Goal: Task Accomplishment & Management: Manage account settings

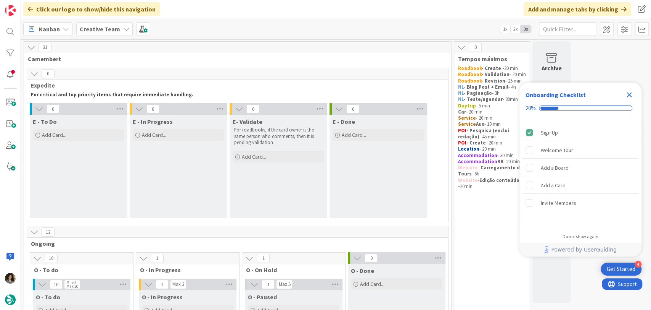
click at [628, 93] on icon "Close Checklist" at bounding box center [629, 94] width 5 height 5
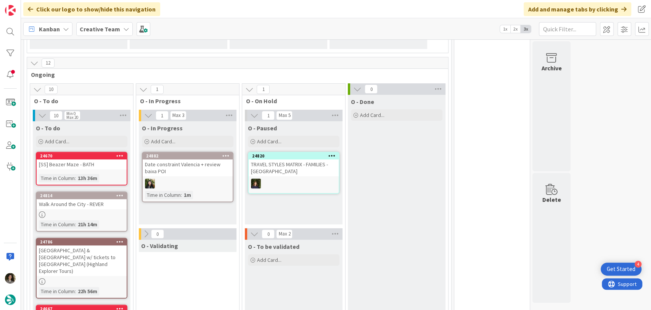
scroll to position [169, 0]
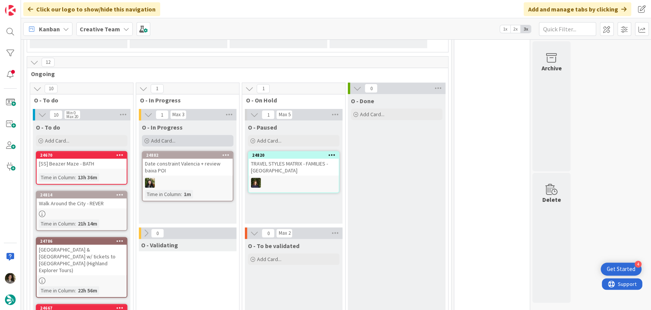
click at [183, 140] on div "Add Card..." at bounding box center [188, 140] width 92 height 11
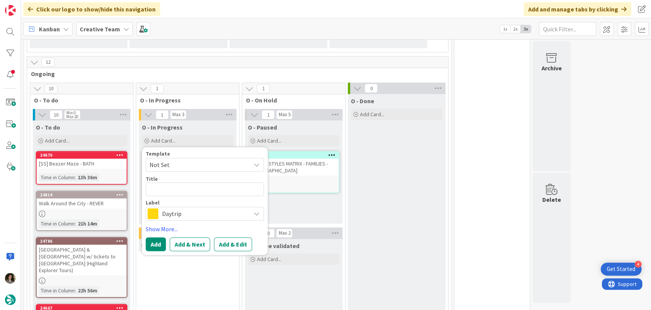
drag, startPoint x: 184, startPoint y: 215, endPoint x: 191, endPoint y: 219, distance: 8.1
click at [185, 215] on span "Daytrip" at bounding box center [204, 213] width 85 height 11
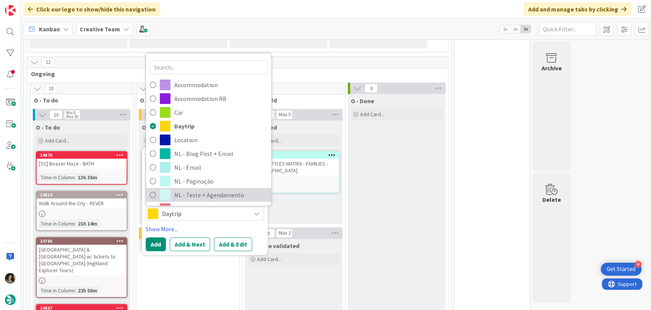
click at [169, 196] on span at bounding box center [165, 194] width 11 height 11
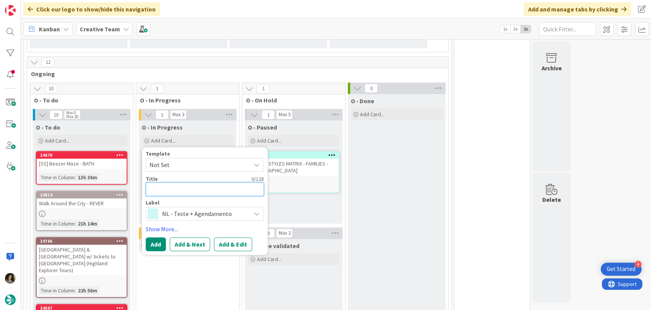
click at [166, 189] on textarea at bounding box center [205, 189] width 118 height 14
type textarea "x"
type textarea "T"
type textarea "x"
type textarea "Tr"
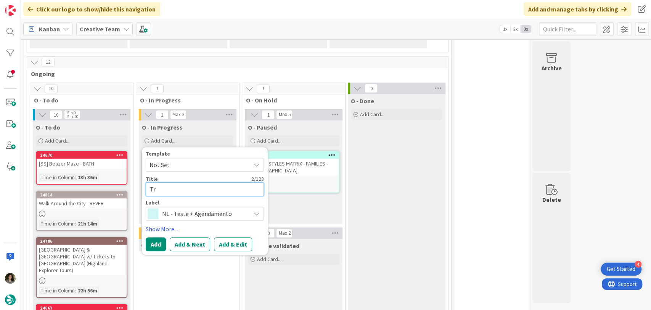
type textarea "x"
type textarea "Trv"
type textarea "x"
type textarea "Tr"
type textarea "x"
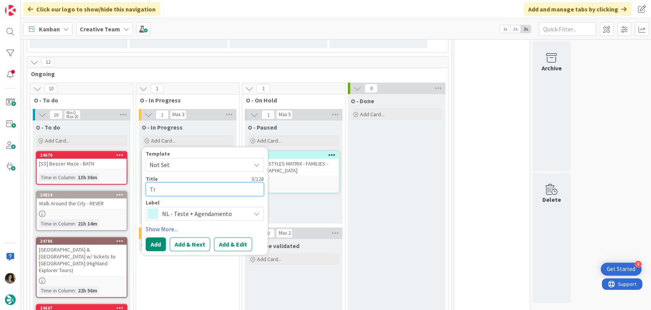
type textarea "T"
type textarea "x"
type textarea "Ta"
type textarea "x"
type textarea "Tav"
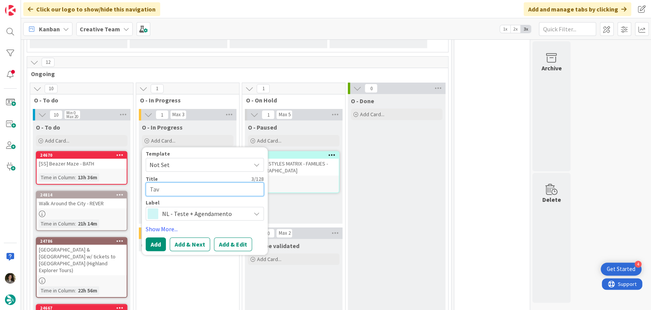
type textarea "x"
type textarea "Ta"
type textarea "x"
type textarea "Tr"
type textarea "x"
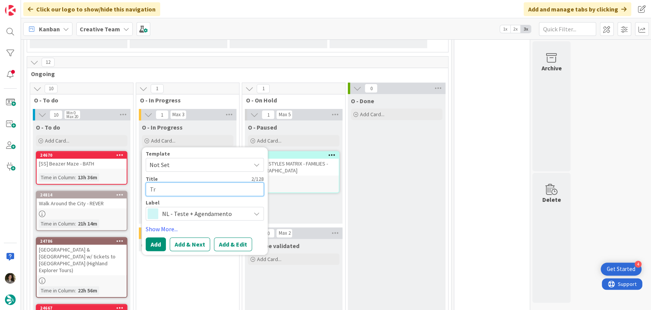
type textarea "Tra"
type textarea "x"
type textarea "Trav"
type textarea "x"
type textarea "Trave"
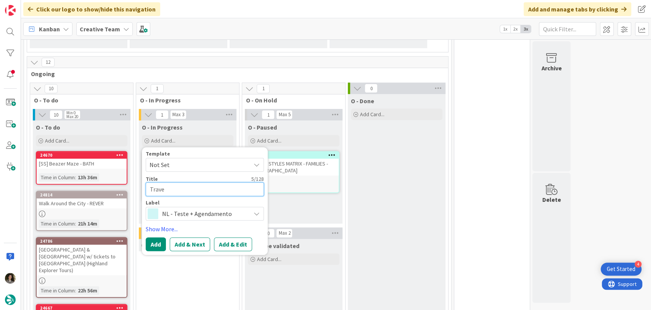
type textarea "x"
type textarea "Travel"
type textarea "x"
type textarea "Travel"
type textarea "x"
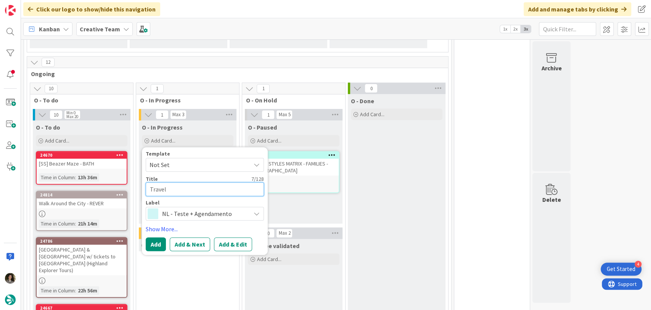
type textarea "Travel S"
type textarea "x"
type textarea "Travel St"
type textarea "x"
type textarea "Travel Sty"
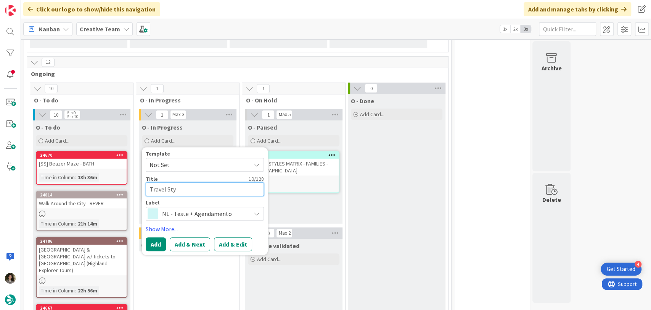
type textarea "x"
type textarea "Travel Styl"
type textarea "x"
type textarea "Travel Style"
type textarea "x"
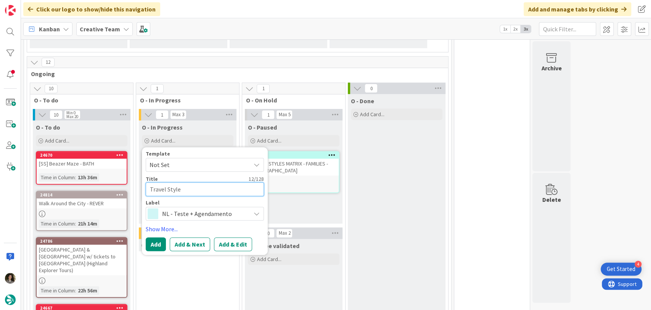
type textarea "Travel Styles"
type textarea "x"
type textarea "Travel Styles M"
type textarea "x"
type textarea "Travel Styles Ma"
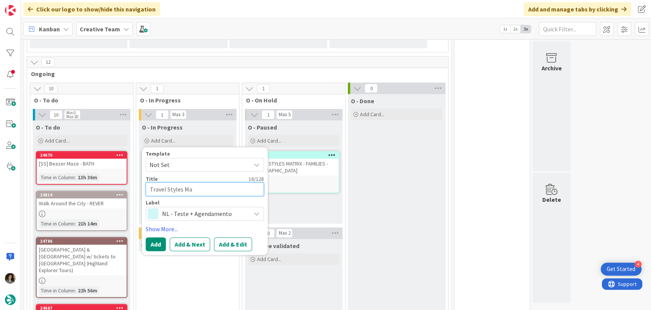
type textarea "x"
type textarea "Travel Styles Mat"
type textarea "x"
type textarea "Travel Styles Matr"
type textarea "x"
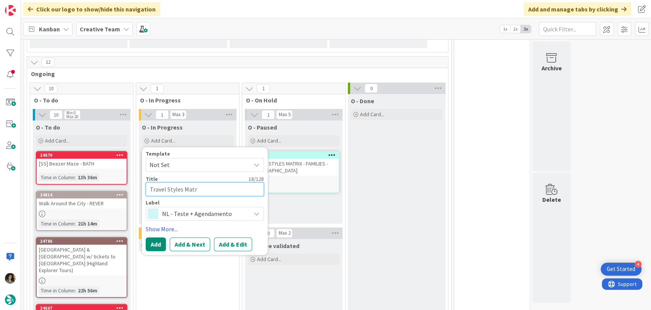
type textarea "Travel Styles Matri"
type textarea "x"
type textarea "Travel Styles Matrix"
type textarea "x"
type textarea "Travel Styles Matrix"
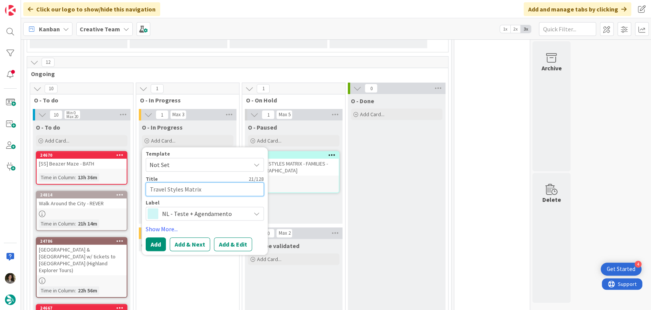
type textarea "x"
type textarea "Travel Styles Matrix -"
type textarea "x"
type textarea "Travel Styles Matrix -"
type textarea "x"
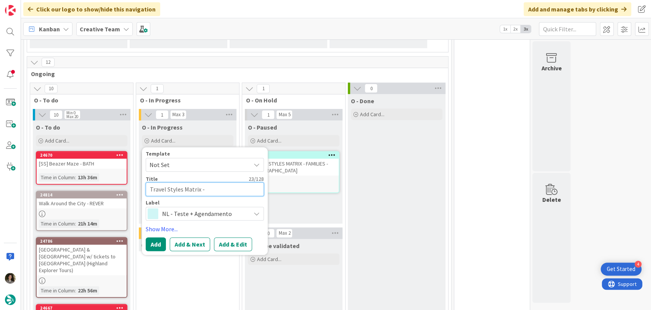
type textarea "Travel Styles Matrix - S"
type textarea "x"
type textarea "Travel Styles Matrix - SP"
type textarea "x"
type textarea "Travel Styles Matrix - SP"
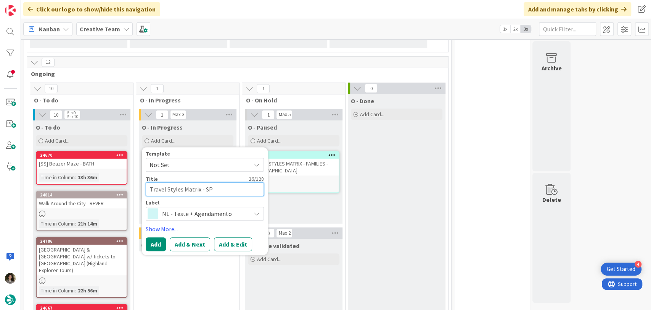
type textarea "x"
type textarea "Travel Styles Matrix - SP"
type textarea "x"
type textarea "Travel Styles Matrix - S"
type textarea "x"
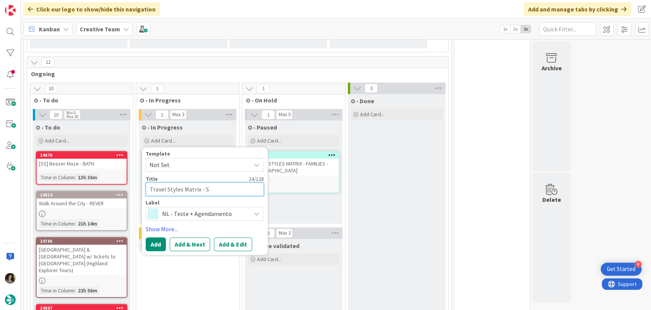
type textarea "Travel Styles Matrix -"
type textarea "x"
type textarea "Travel Styles Matrix - E"
type textarea "x"
type textarea "Travel Styles Matrix - ES"
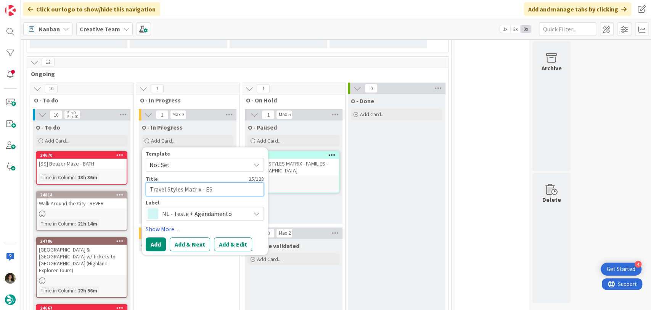
type textarea "x"
type textarea "Travel Styles Matrix - ES"
type textarea "x"
type textarea "Travel Styles Matrix - ES C"
type textarea "x"
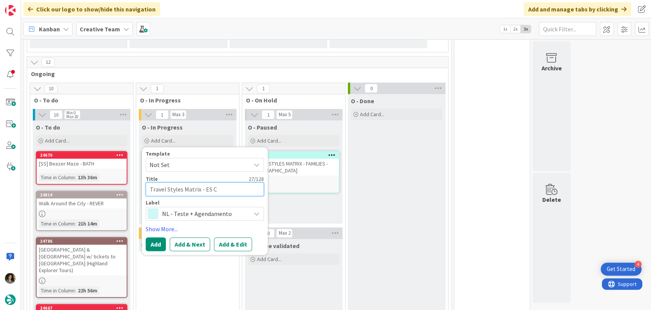
type textarea "Travel Styles Matrix - ES C&"
type textarea "x"
type textarea "Travel Styles Matrix - ES C&A"
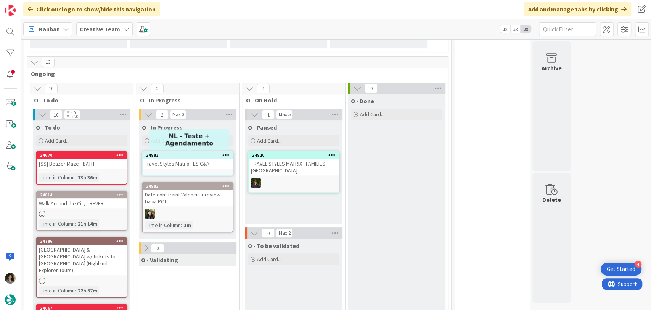
click at [189, 156] on div "24883" at bounding box center [189, 154] width 87 height 5
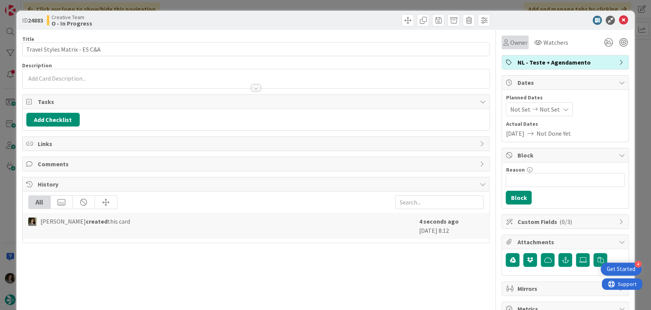
click at [514, 40] on span "Owner" at bounding box center [518, 42] width 17 height 9
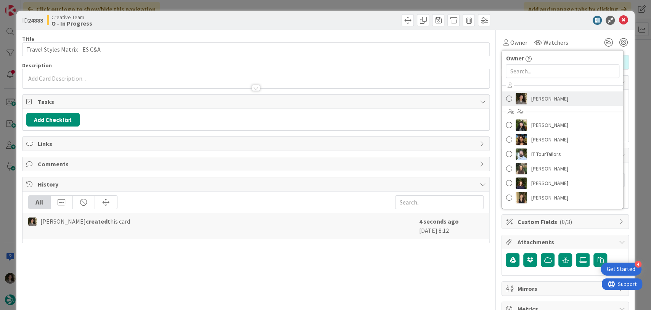
click at [536, 102] on span "[PERSON_NAME]" at bounding box center [549, 98] width 37 height 11
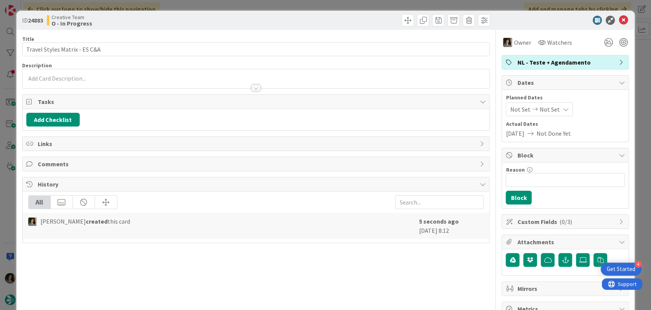
click at [550, 111] on div "Not Set Not Set" at bounding box center [539, 109] width 67 height 14
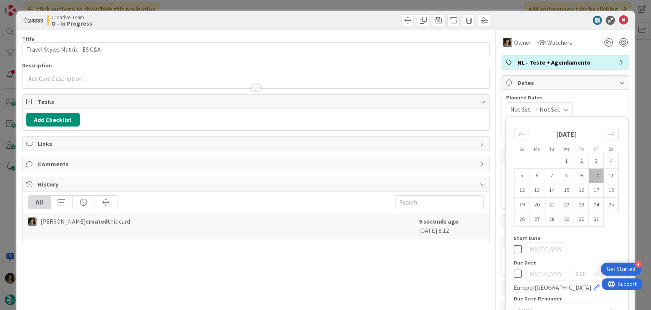
click at [514, 272] on icon at bounding box center [518, 273] width 8 height 9
type input "[DATE]"
click at [375, 281] on div "Title 29 / 128 Travel Styles Matrix - ES C&A Description [PERSON_NAME] just joi…" at bounding box center [256, 238] width 468 height 416
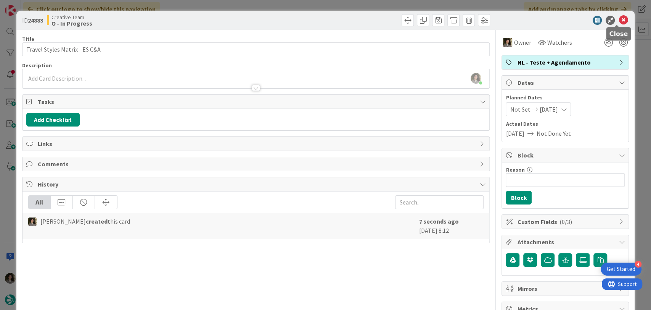
click at [619, 19] on icon at bounding box center [623, 20] width 9 height 9
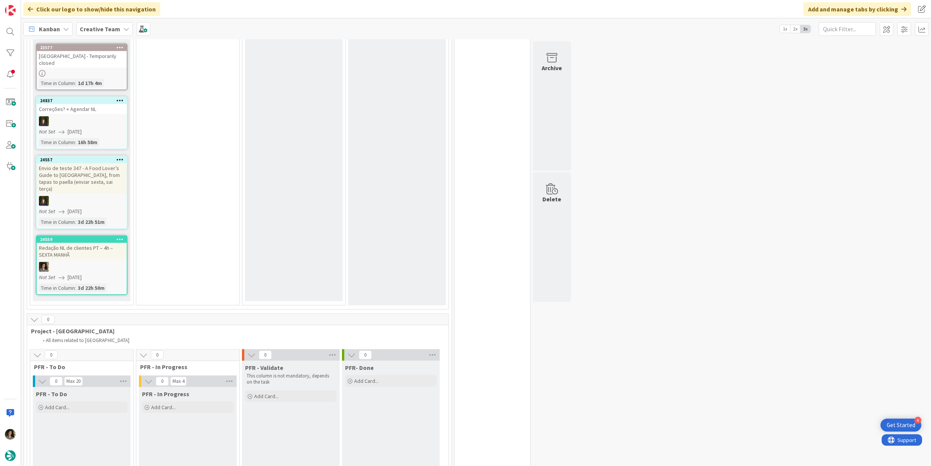
scroll to position [551, 0]
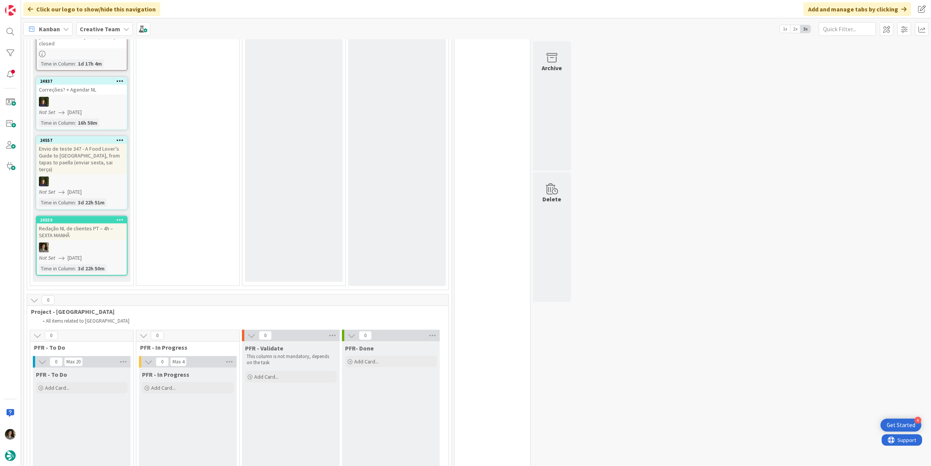
click at [71, 243] on div at bounding box center [82, 248] width 90 height 10
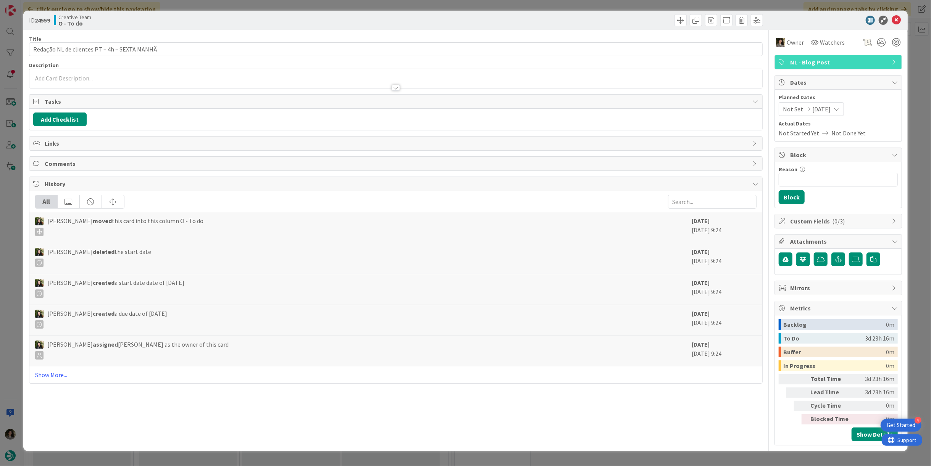
click at [393, 86] on div at bounding box center [396, 88] width 8 height 6
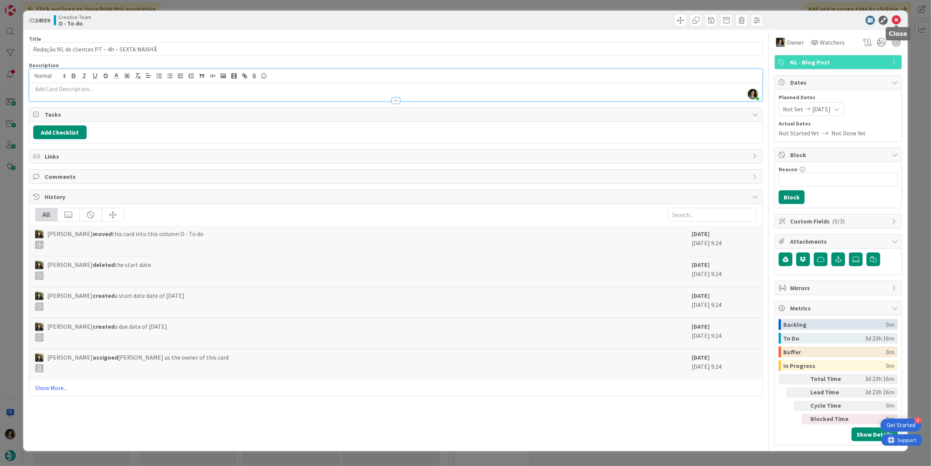
click at [651, 20] on icon at bounding box center [896, 20] width 9 height 9
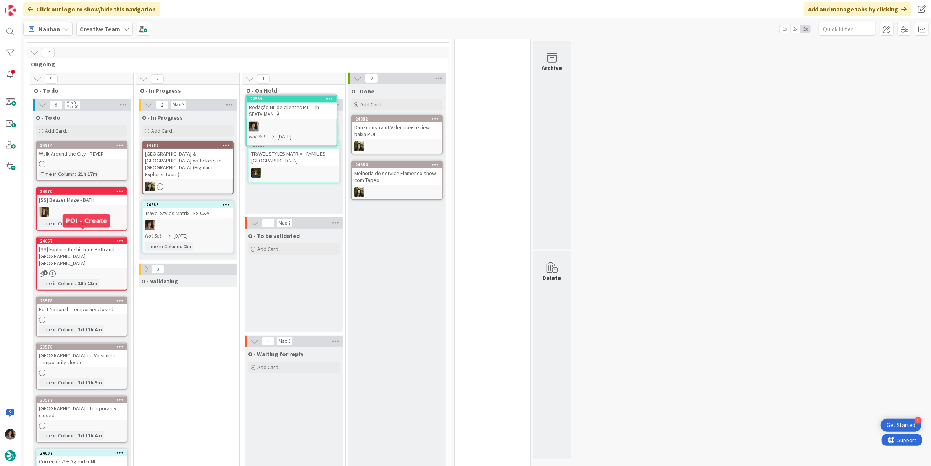
scroll to position [158, 0]
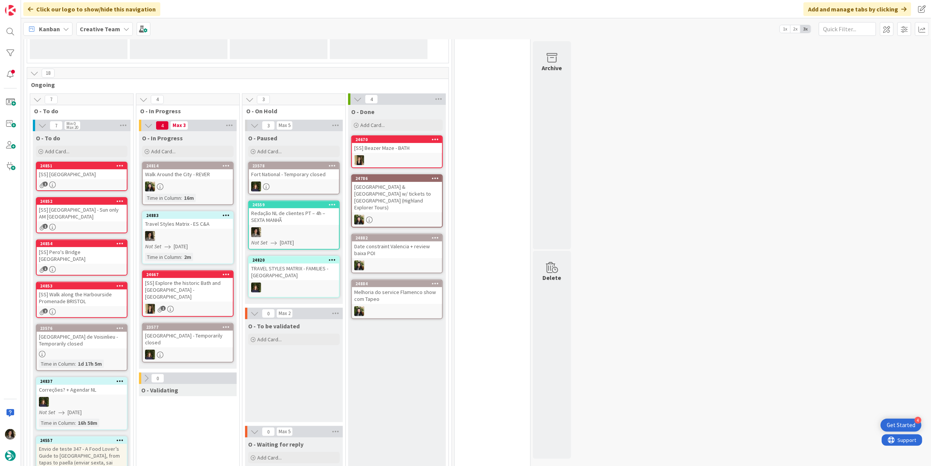
click at [183, 228] on div "24883 Travel Styles Matrix - ES C&A Not Set [DATE] Time in Column : 2m" at bounding box center [188, 237] width 92 height 53
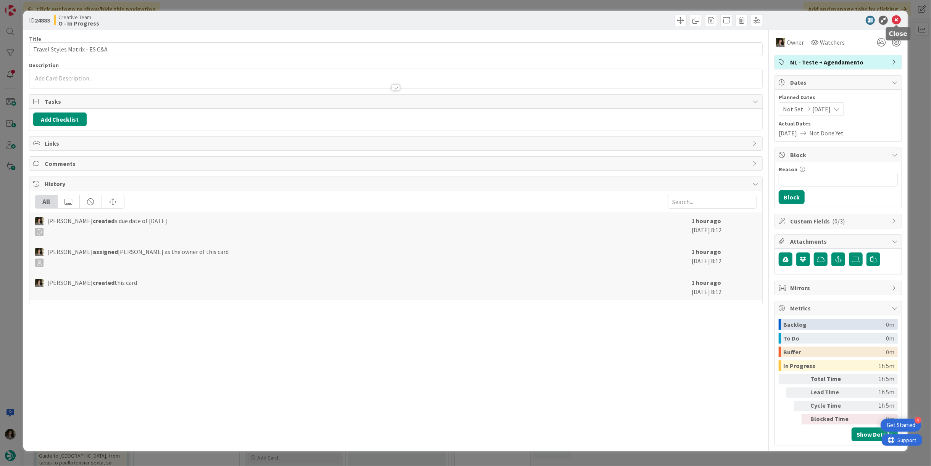
click at [651, 22] on icon at bounding box center [896, 20] width 9 height 9
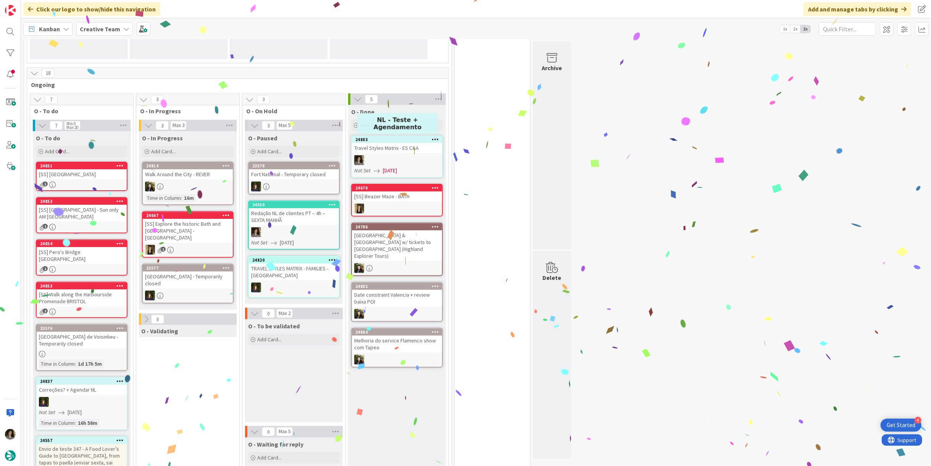
click at [389, 144] on div "Travel Styles Matrix - ES C&A" at bounding box center [397, 148] width 90 height 10
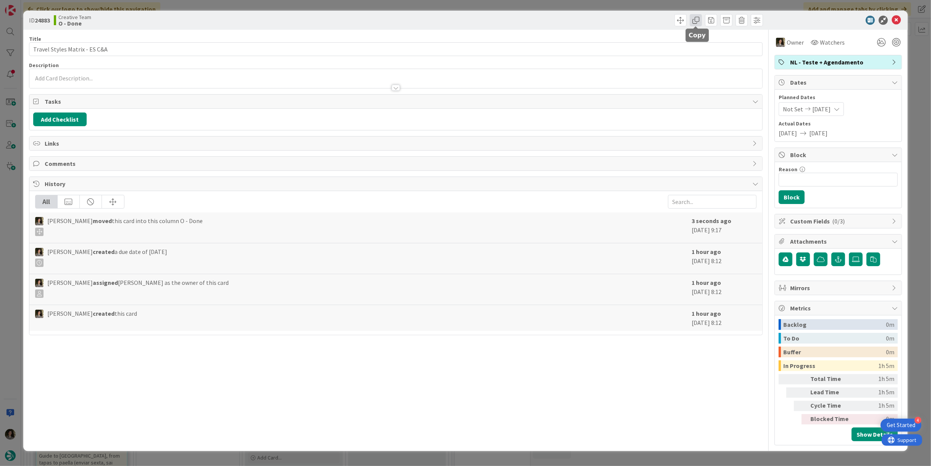
click at [651, 19] on span at bounding box center [696, 20] width 12 height 12
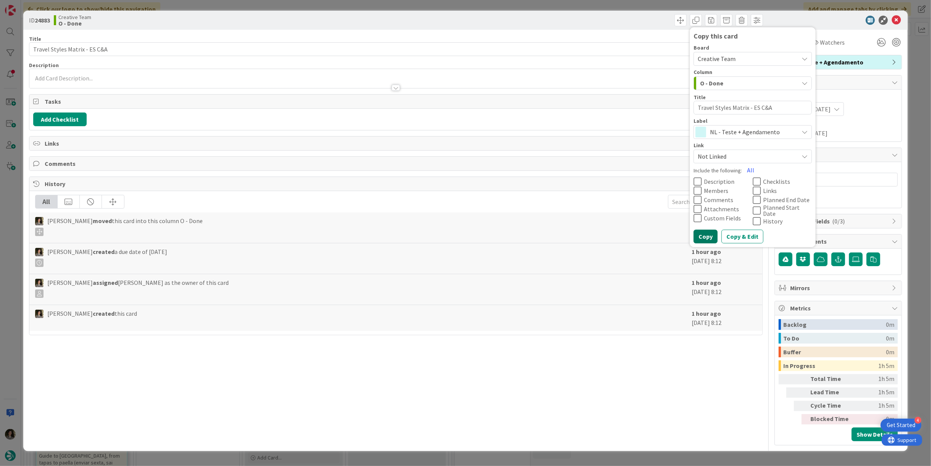
click at [651, 235] on button "Copy" at bounding box center [705, 237] width 24 height 14
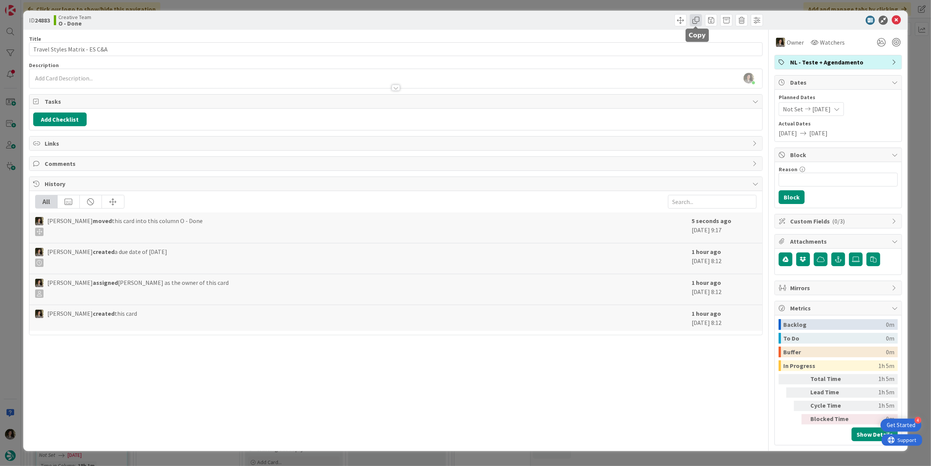
click at [651, 24] on span at bounding box center [696, 20] width 12 height 12
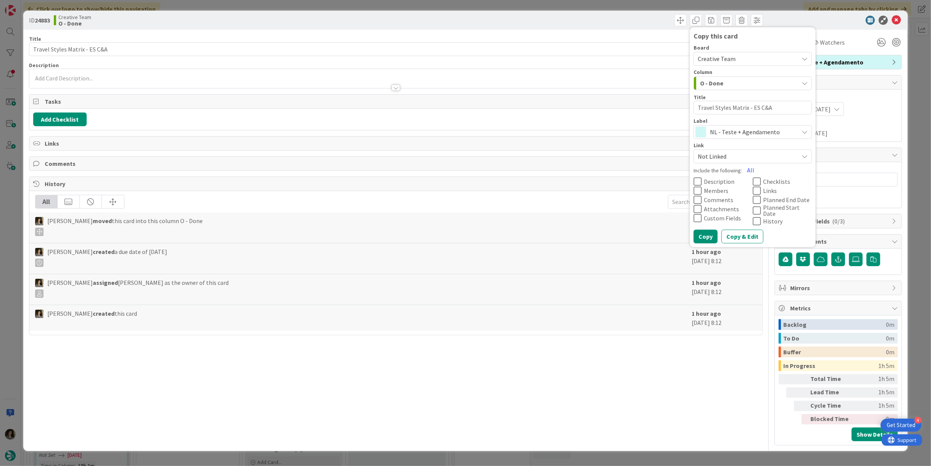
click at [651, 137] on span "NL - Teste + Agendamento" at bounding box center [752, 132] width 85 height 11
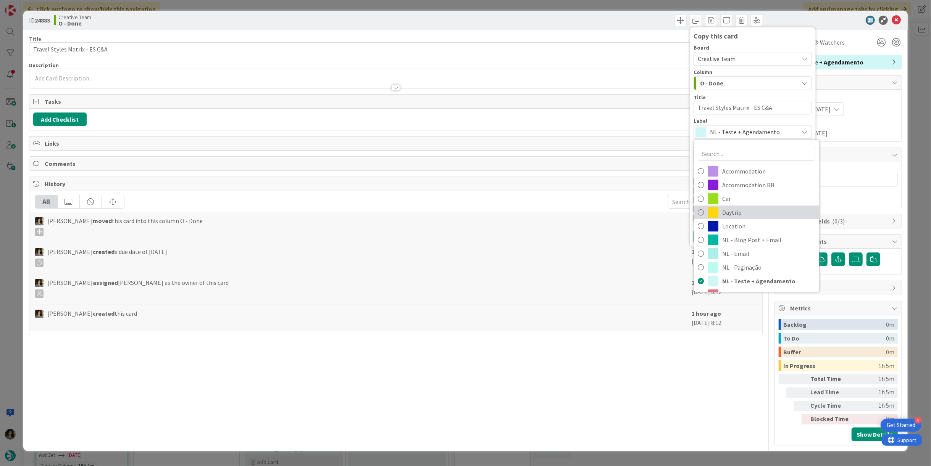
click at [651, 214] on span "Daytrip" at bounding box center [768, 212] width 93 height 11
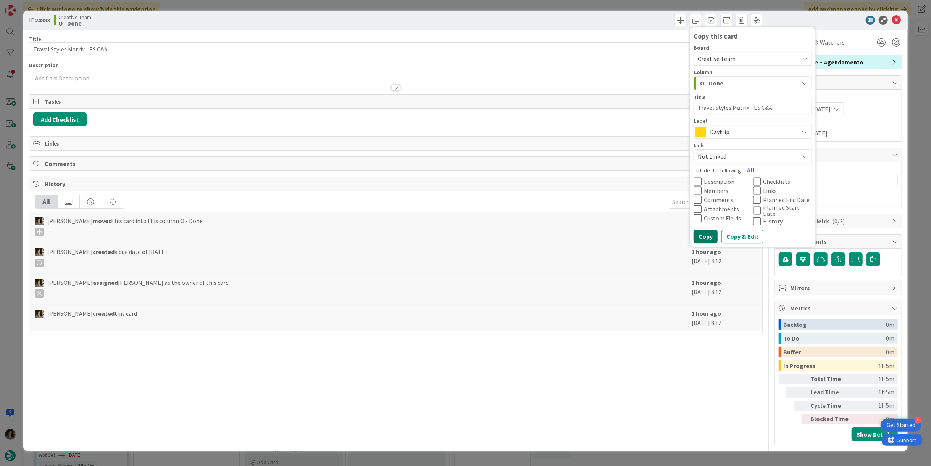
click at [651, 235] on button "Copy" at bounding box center [705, 237] width 24 height 14
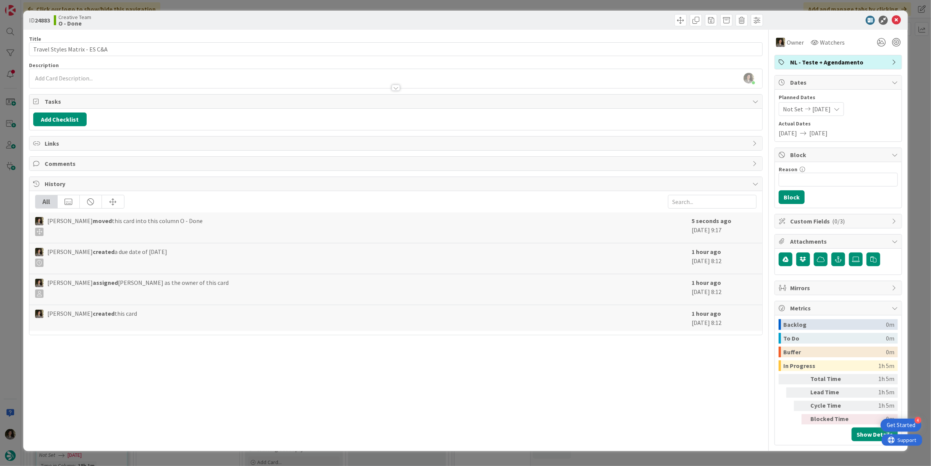
type textarea "x"
click at [651, 17] on icon at bounding box center [896, 20] width 9 height 9
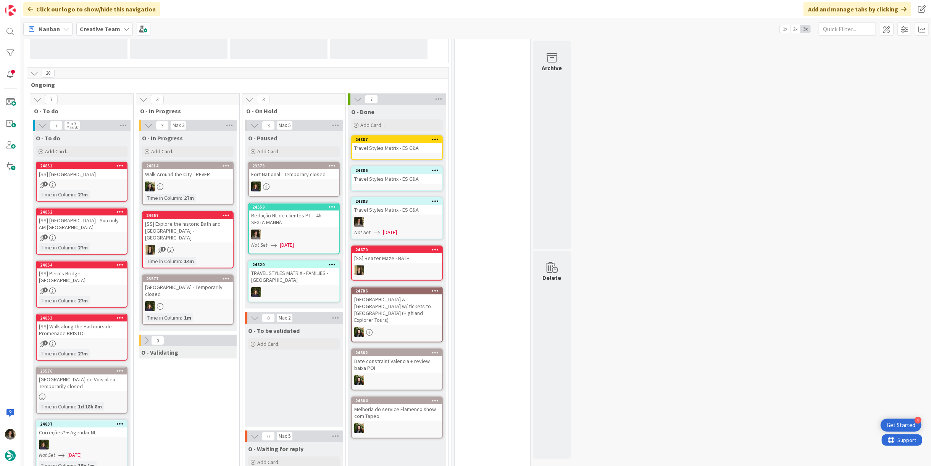
click at [405, 174] on div "Travel Styles Matrix - ES C&A" at bounding box center [397, 179] width 90 height 10
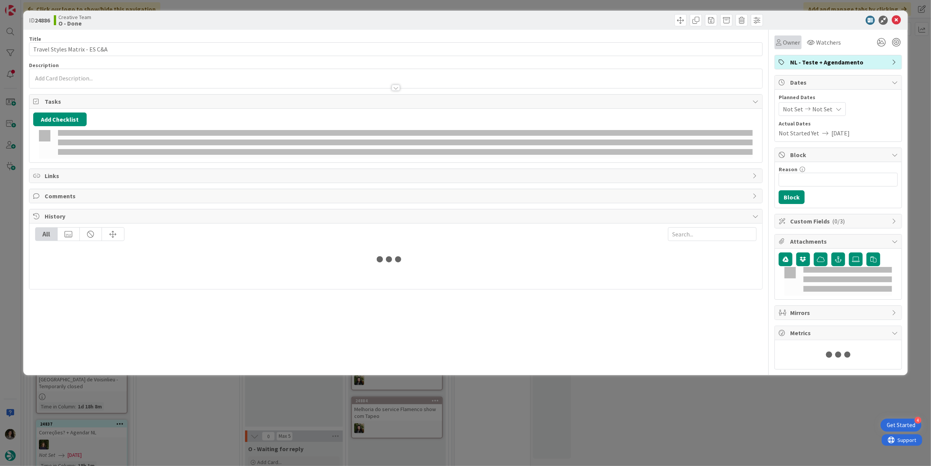
drag, startPoint x: 787, startPoint y: 40, endPoint x: 787, endPoint y: 48, distance: 7.6
click at [651, 40] on span "Owner" at bounding box center [791, 42] width 17 height 9
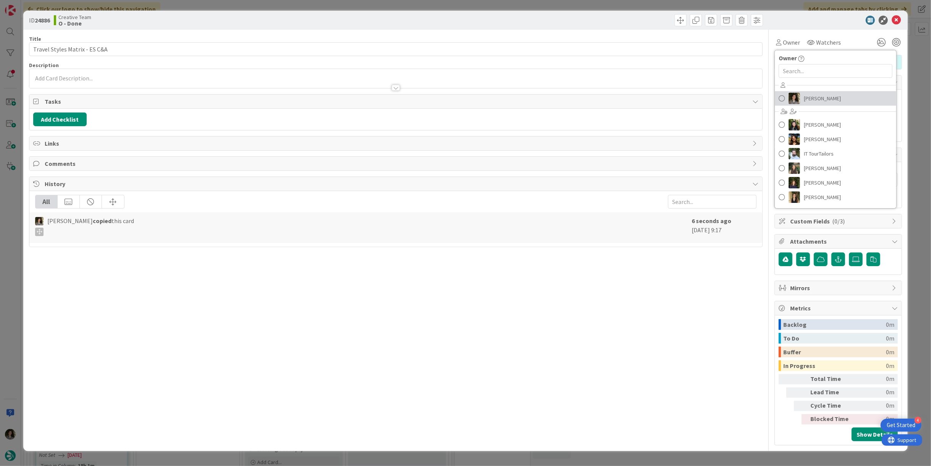
click at [651, 94] on img at bounding box center [794, 98] width 11 height 11
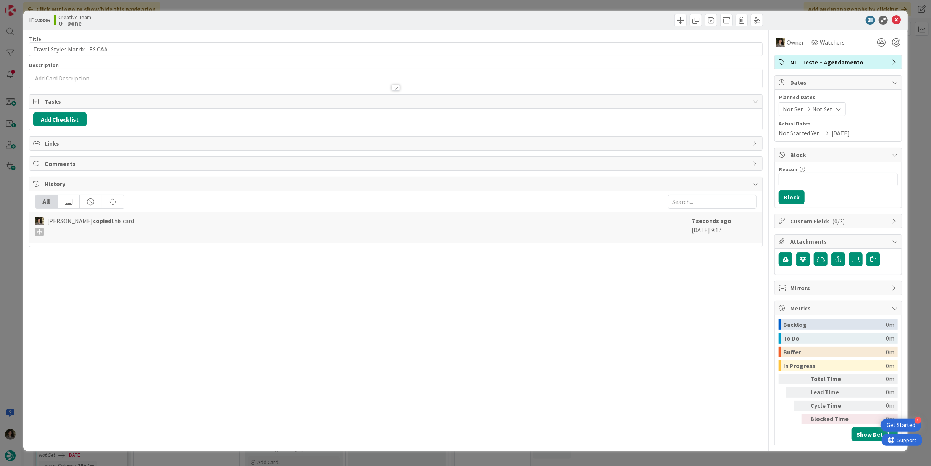
drag, startPoint x: 819, startPoint y: 111, endPoint x: 822, endPoint y: 115, distance: 5.2
click at [651, 111] on span "Not Set" at bounding box center [822, 109] width 20 height 9
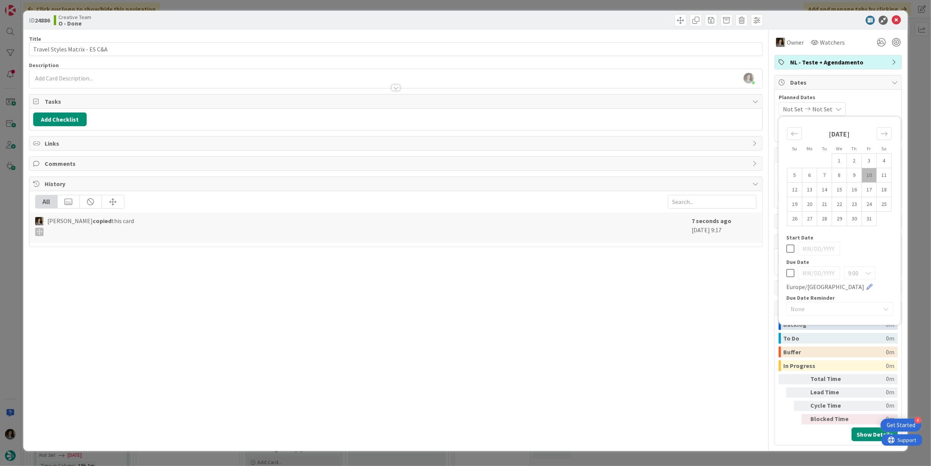
click at [651, 270] on icon at bounding box center [790, 273] width 8 height 9
type input "[DATE]"
click at [651, 276] on div "Title 29 / 128 Travel Styles Matrix - ES C&A Description [PERSON_NAME] just joi…" at bounding box center [396, 238] width 734 height 416
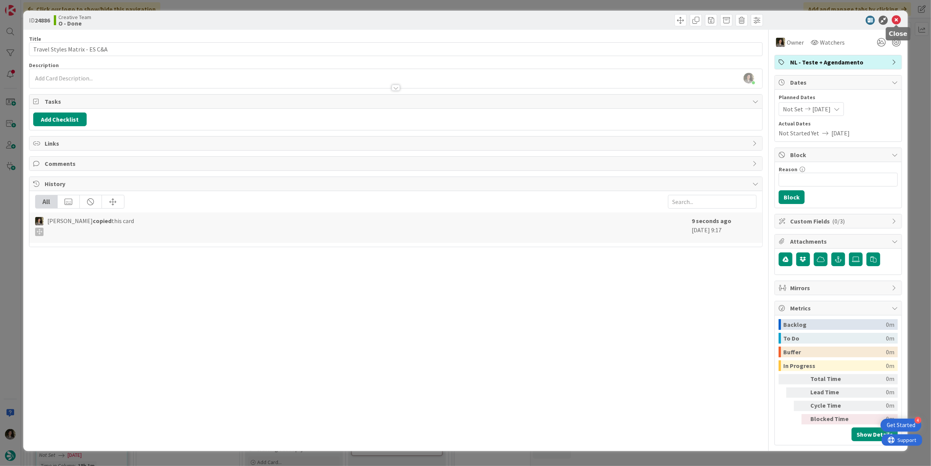
click at [651, 18] on icon at bounding box center [896, 20] width 9 height 9
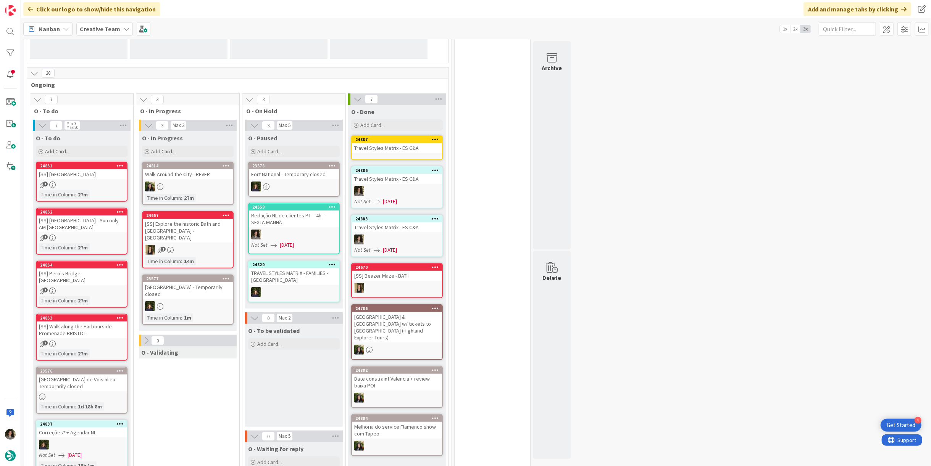
click at [390, 148] on div "Travel Styles Matrix - ES C&A" at bounding box center [397, 148] width 90 height 10
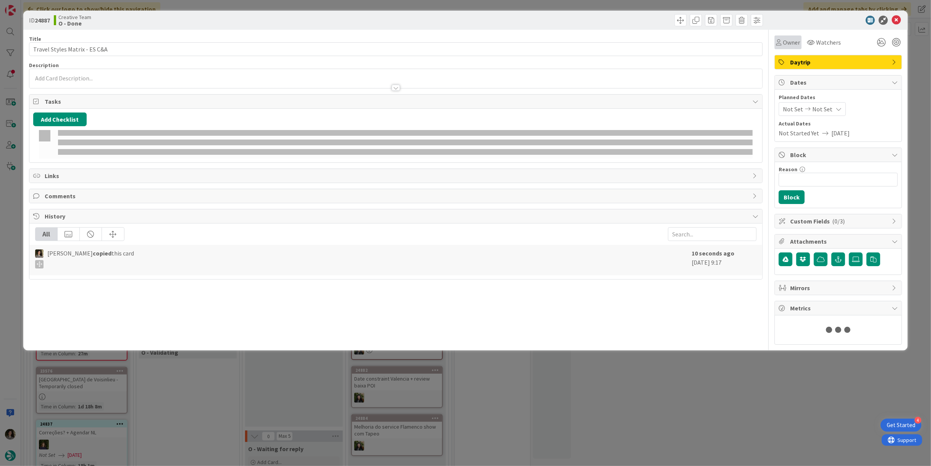
click at [651, 38] on span "Owner" at bounding box center [791, 42] width 17 height 9
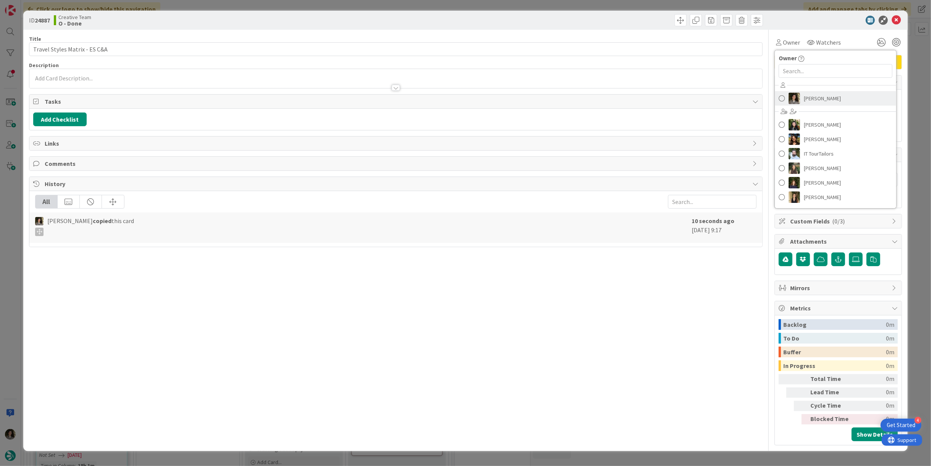
drag, startPoint x: 815, startPoint y: 98, endPoint x: 817, endPoint y: 103, distance: 4.6
click at [651, 99] on span "[PERSON_NAME]" at bounding box center [822, 98] width 37 height 11
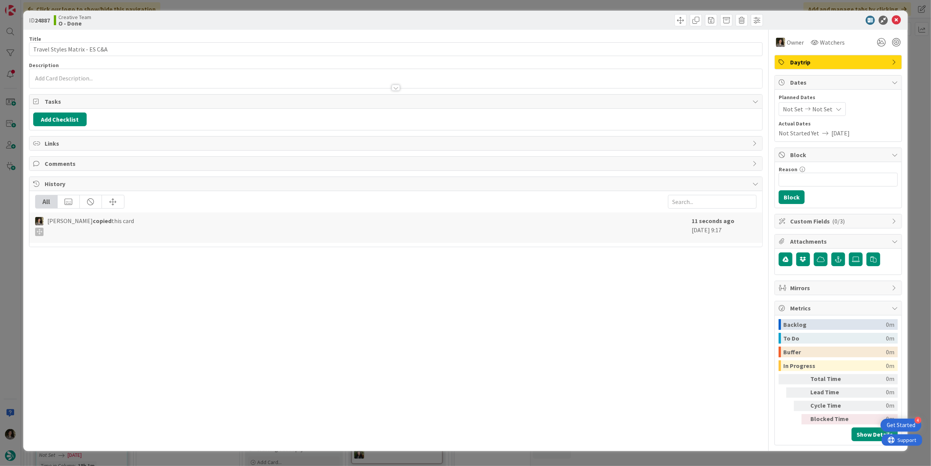
click at [651, 108] on span "Not Set" at bounding box center [822, 109] width 20 height 9
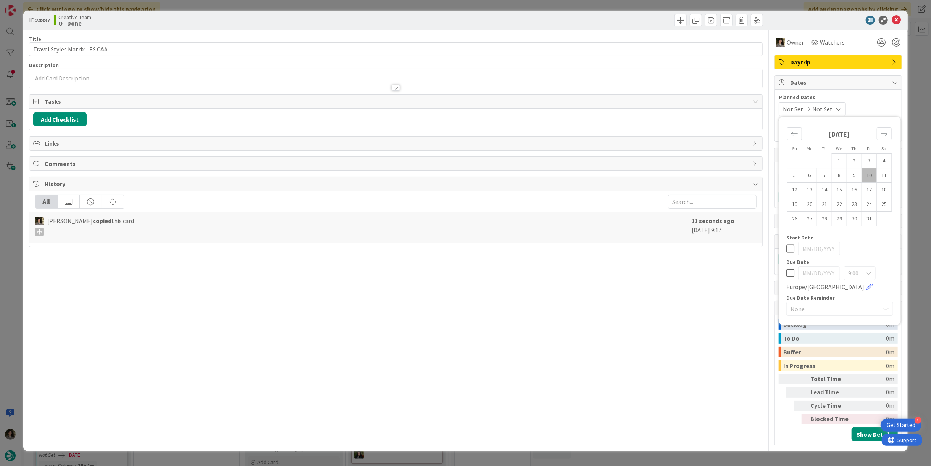
click at [651, 269] on icon at bounding box center [790, 273] width 8 height 9
type input "[DATE]"
drag, startPoint x: 715, startPoint y: 275, endPoint x: 730, endPoint y: 242, distance: 36.0
click at [651, 274] on div "Title 29 / 128 Travel Styles Matrix - ES C&A Description [PERSON_NAME] just joi…" at bounding box center [396, 238] width 734 height 416
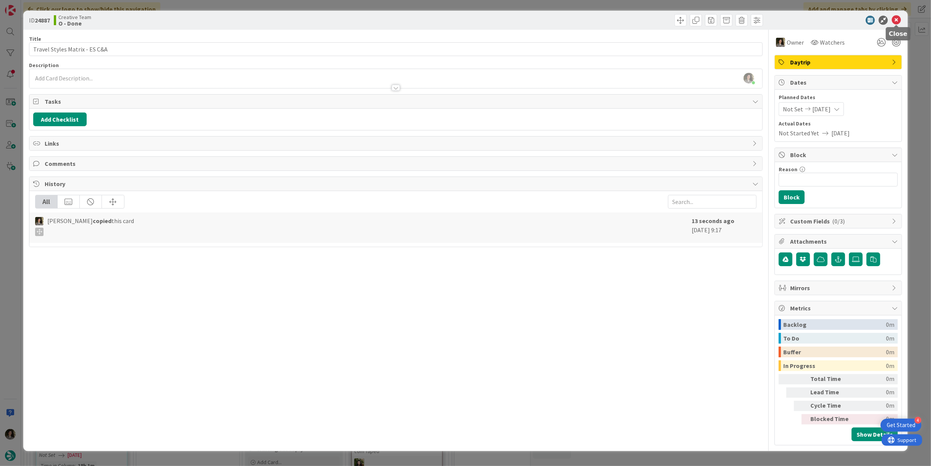
click at [651, 17] on icon at bounding box center [896, 20] width 9 height 9
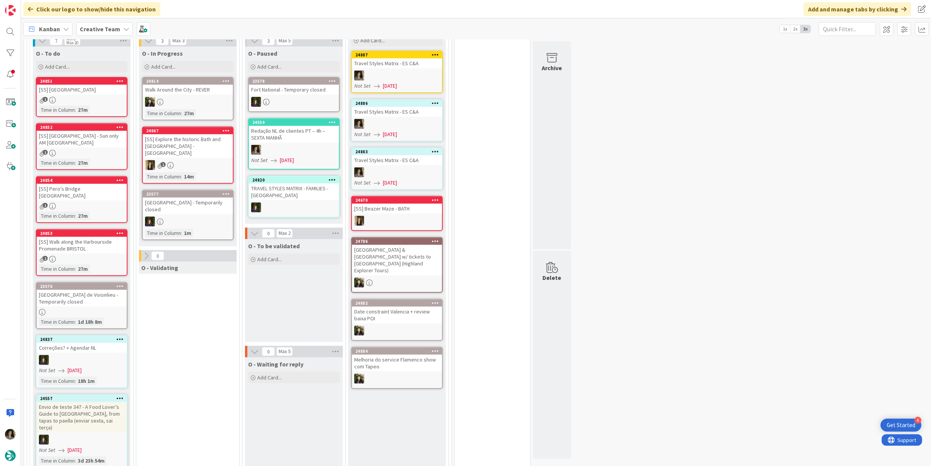
click at [374, 166] on div "24883 Travel Styles Matrix - ES C&A Not Set [DATE]" at bounding box center [397, 169] width 92 height 42
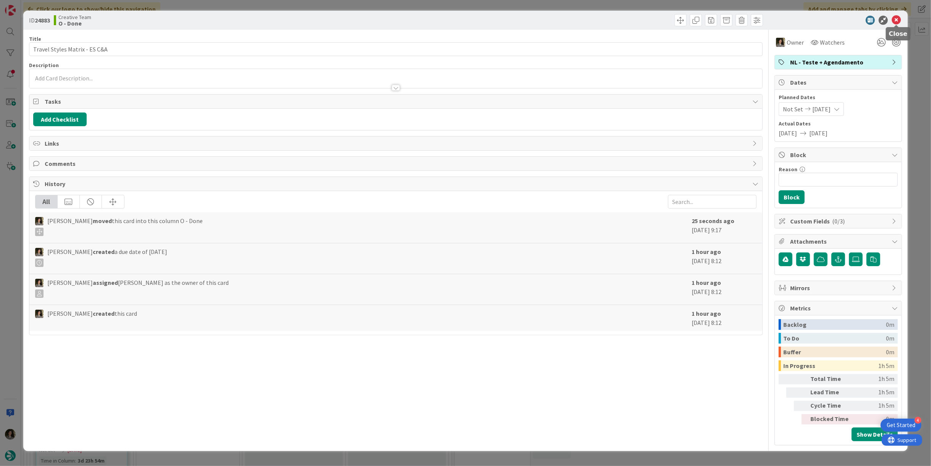
drag, startPoint x: 894, startPoint y: 21, endPoint x: 880, endPoint y: 33, distance: 17.9
click at [651, 23] on icon at bounding box center [896, 20] width 9 height 9
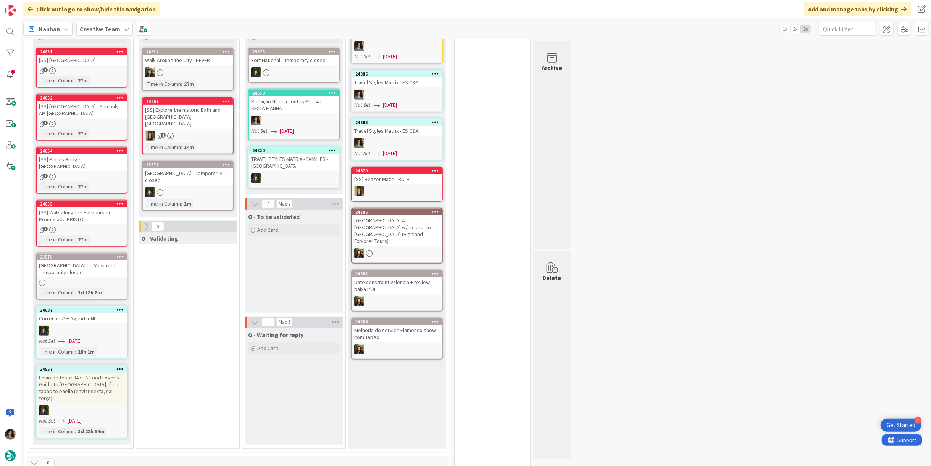
scroll to position [243, 0]
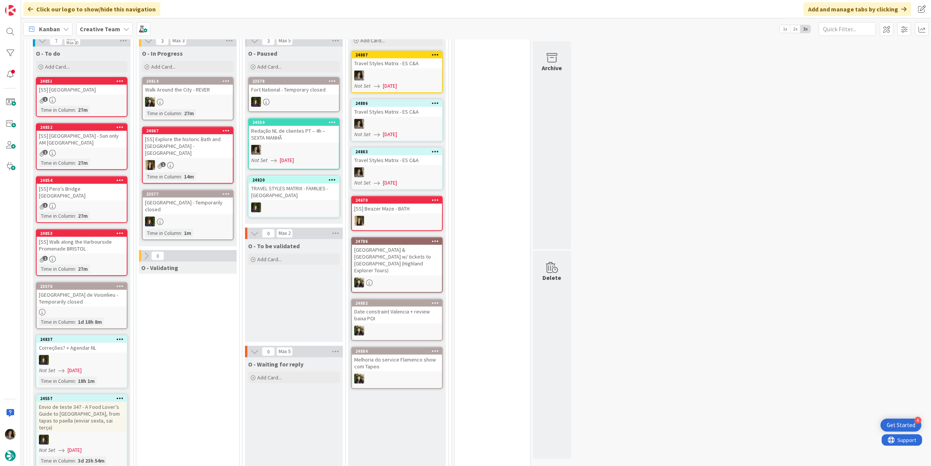
click at [82, 152] on div "1" at bounding box center [82, 153] width 90 height 6
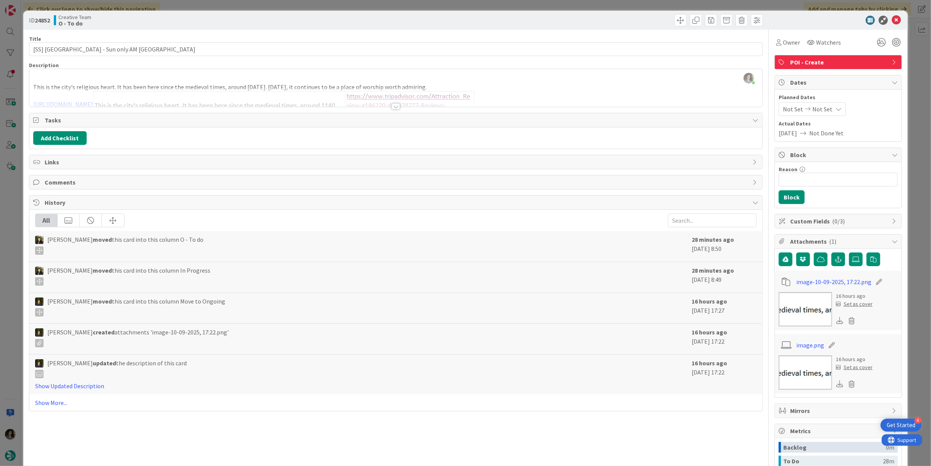
click at [393, 104] on div at bounding box center [396, 106] width 8 height 6
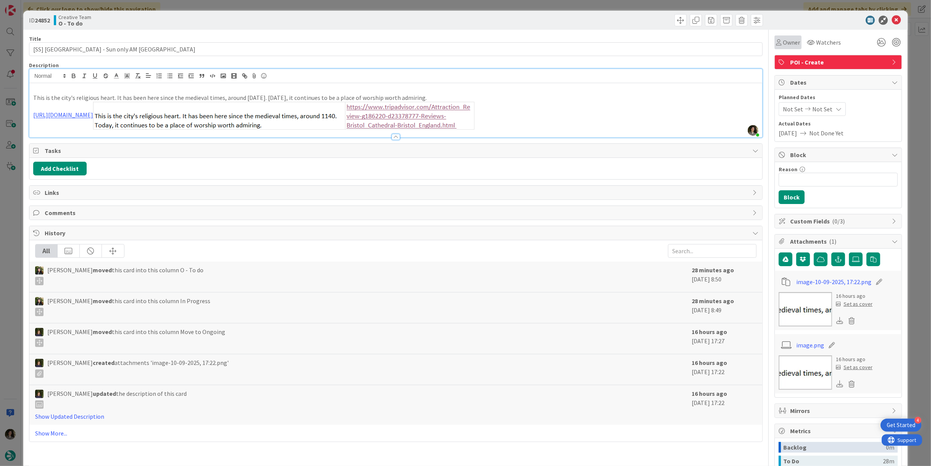
click at [651, 40] on span "Owner" at bounding box center [791, 42] width 17 height 9
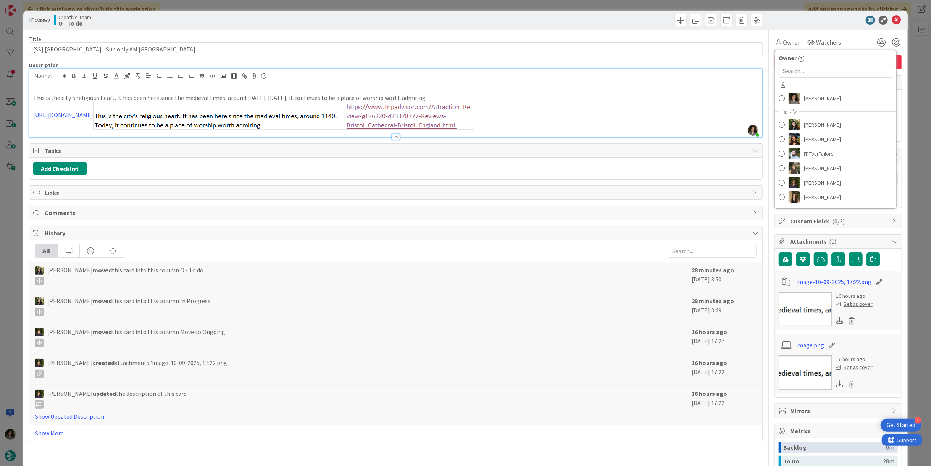
click at [651, 90] on div "[PERSON_NAME] [PERSON_NAME] [PERSON_NAME] IT TourTailors [PERSON_NAME] [PERSON_…" at bounding box center [835, 142] width 121 height 126
click at [651, 97] on span "[PERSON_NAME]" at bounding box center [822, 98] width 37 height 11
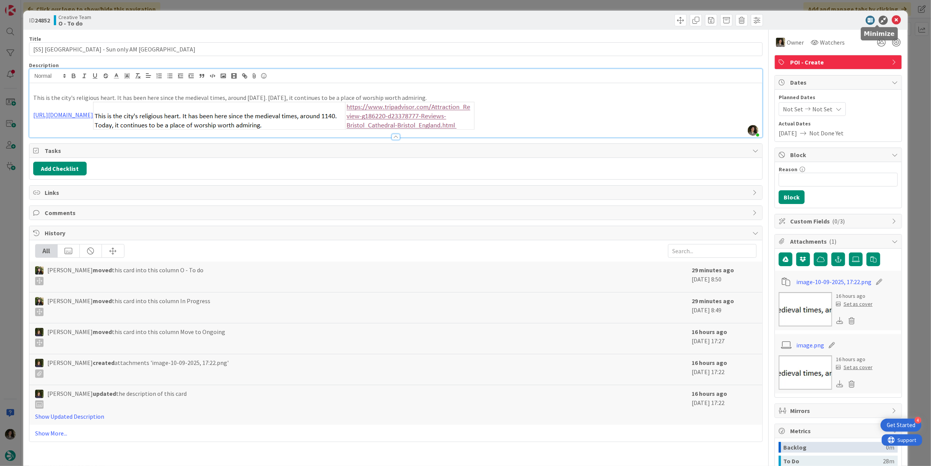
type input "[SS] [GEOGRAPHIC_DATA] - Sun only AM [GEOGRAPHIC_DATA]"
click at [651, 18] on icon at bounding box center [896, 20] width 9 height 9
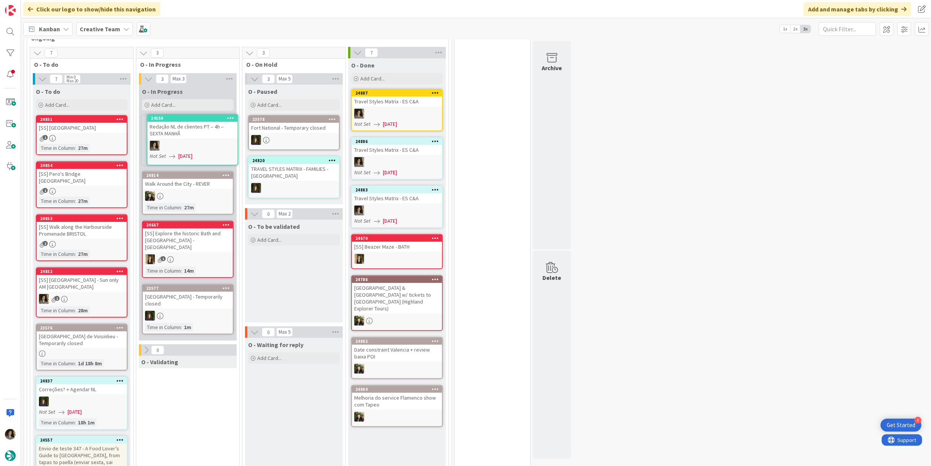
scroll to position [202, 0]
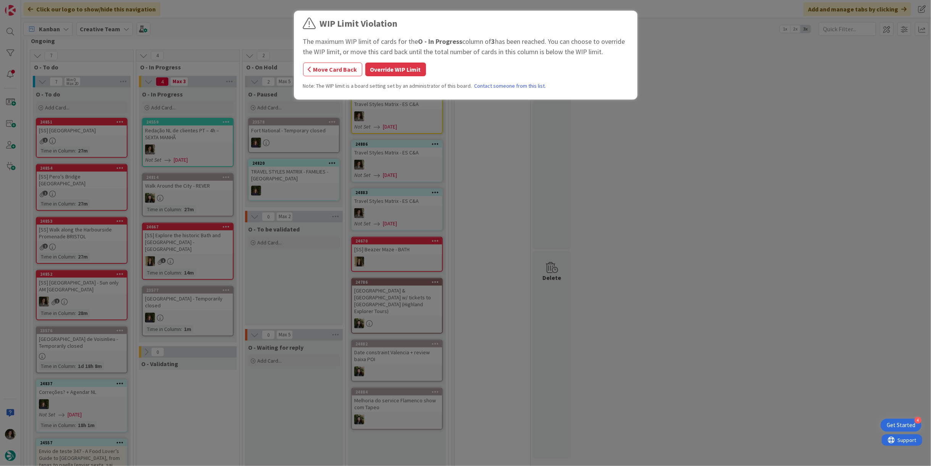
click at [408, 62] on div "WIP Limit Violation The maximum WIP limit of cards for the O - In Progress colu…" at bounding box center [465, 56] width 325 height 79
click at [410, 63] on button "Override WIP Limit" at bounding box center [395, 70] width 61 height 14
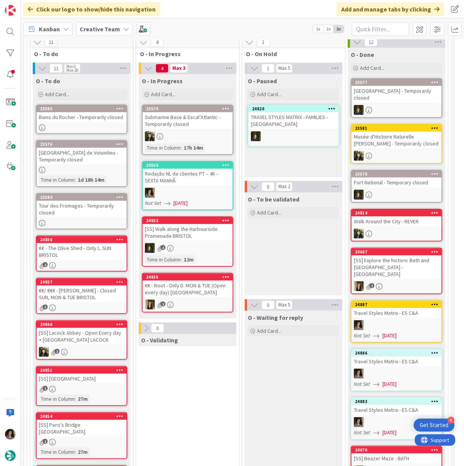
scroll to position [216, 0]
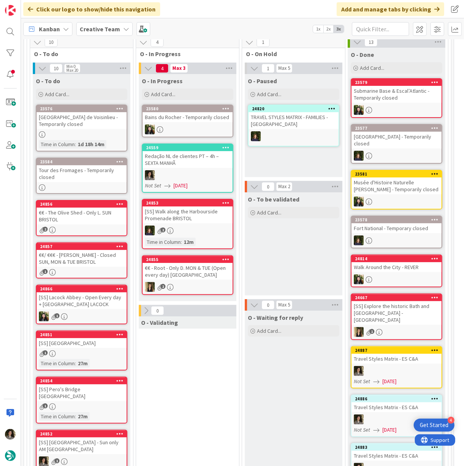
click at [193, 167] on div "Redação NL de clientes PT – 4h – SEXTA MANHÃ" at bounding box center [188, 159] width 90 height 17
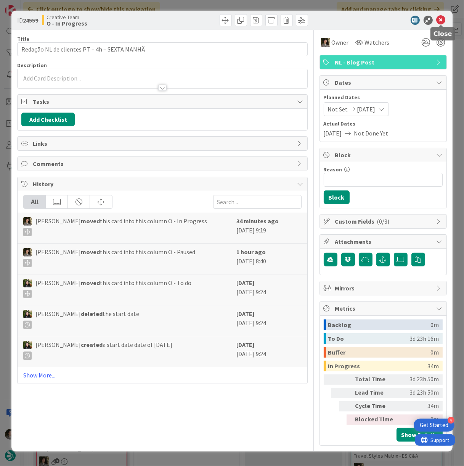
click at [443, 21] on icon at bounding box center [441, 20] width 9 height 9
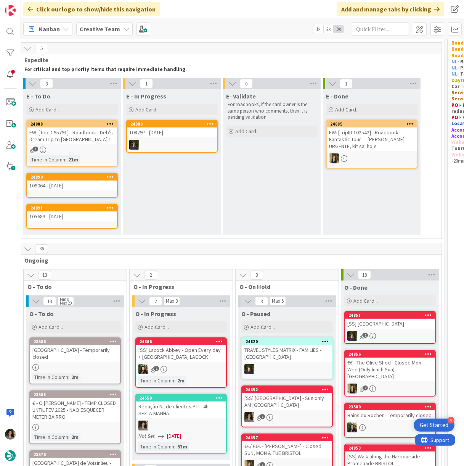
scroll to position [0, 6]
